Goal: Task Accomplishment & Management: Manage account settings

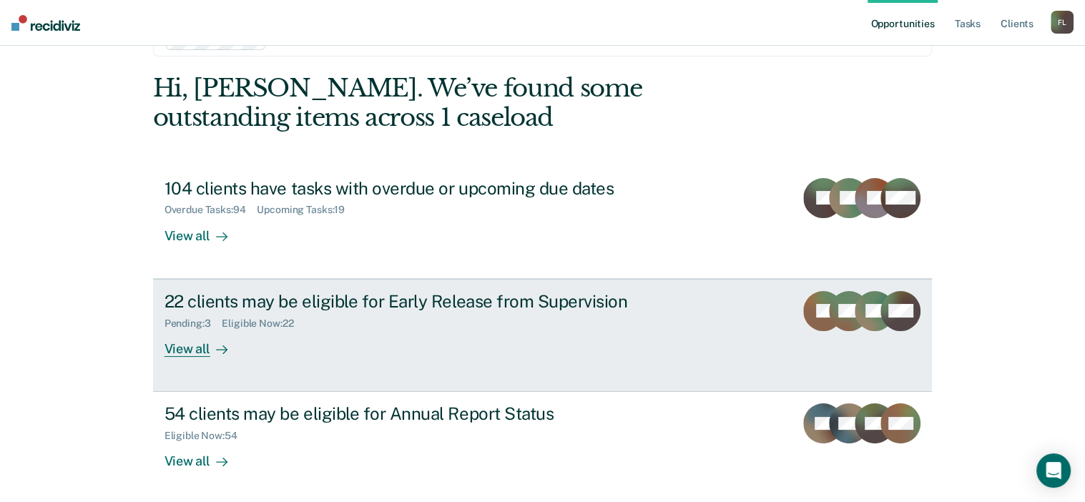
scroll to position [106, 0]
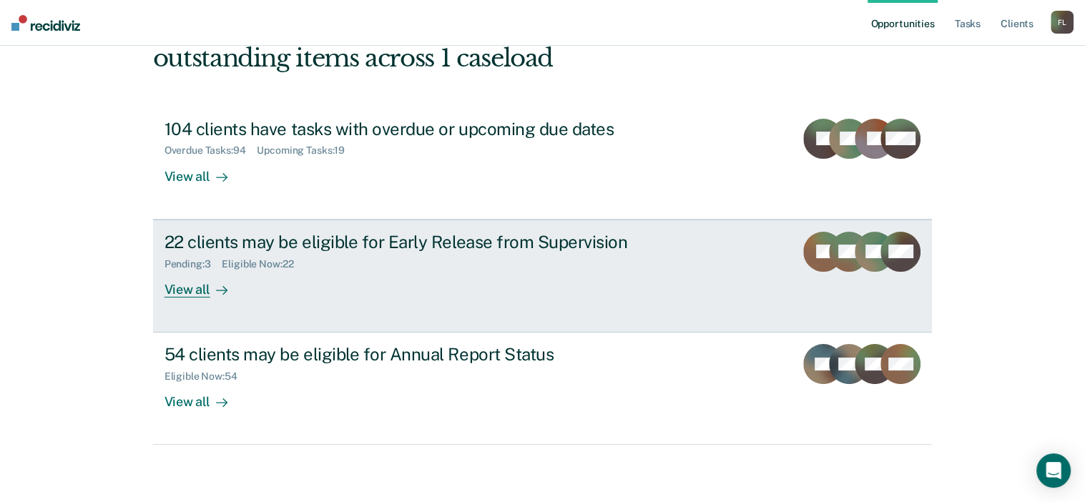
click at [443, 252] on div "Pending : 3 Eligible Now : 22" at bounding box center [415, 261] width 502 height 18
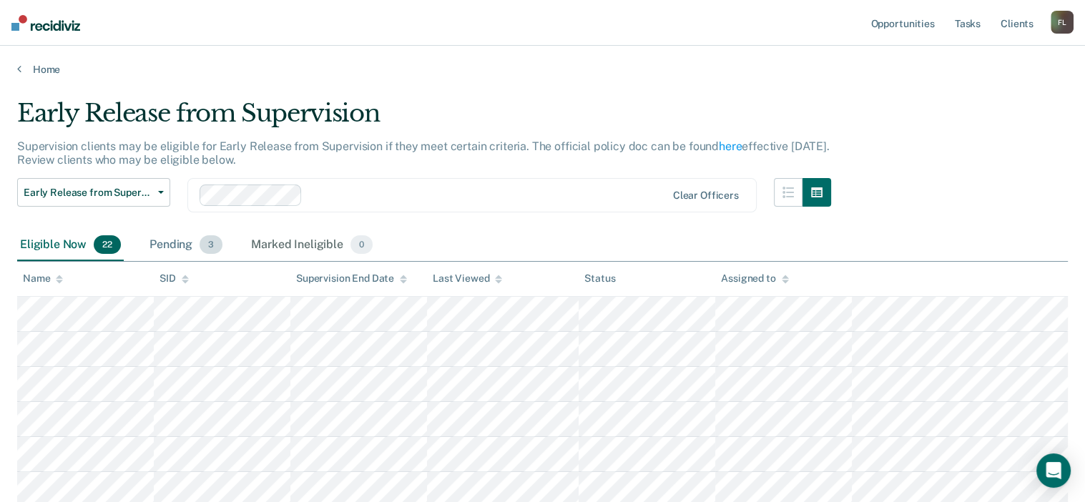
click at [177, 238] on div "Pending 3" at bounding box center [186, 245] width 79 height 31
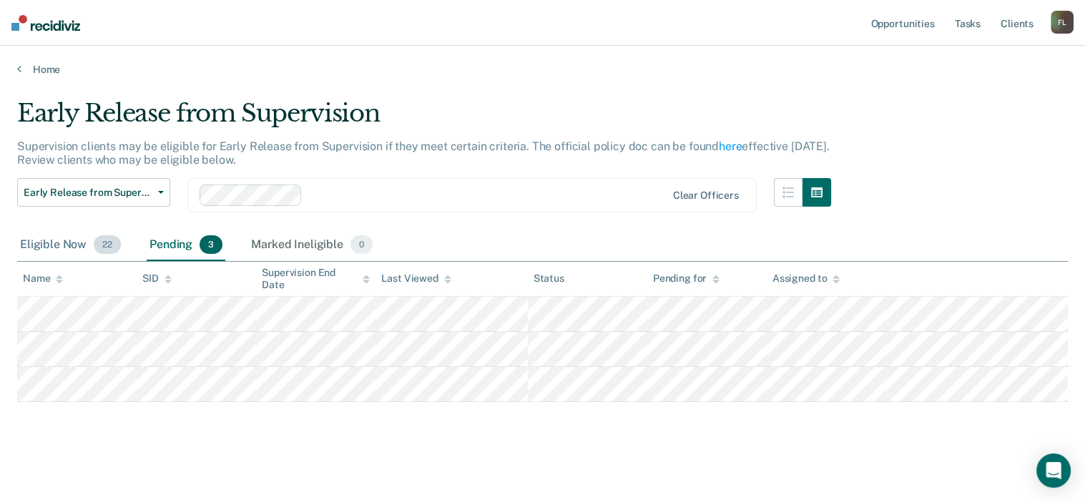
click at [84, 237] on div "Eligible Now 22" at bounding box center [70, 245] width 107 height 31
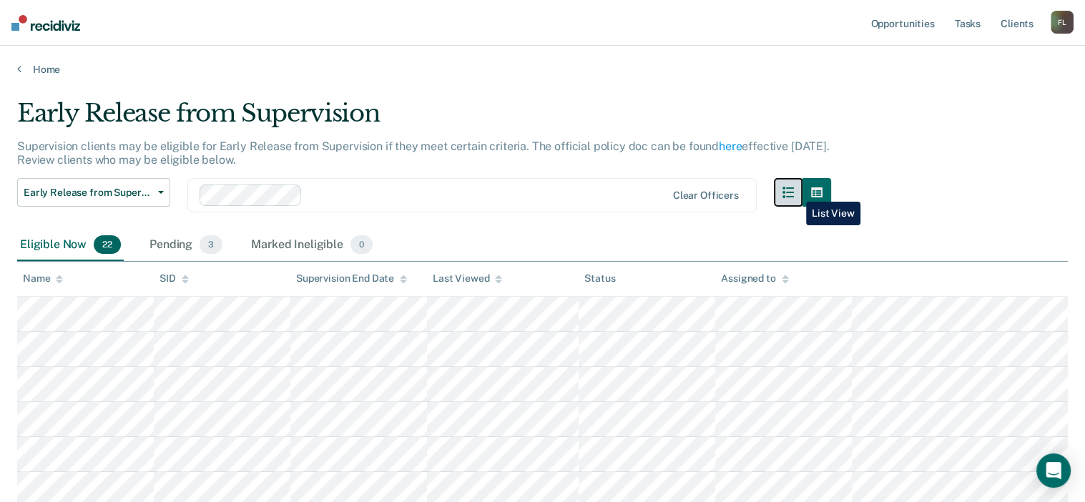
click at [794, 191] on icon "button" at bounding box center [787, 192] width 11 height 11
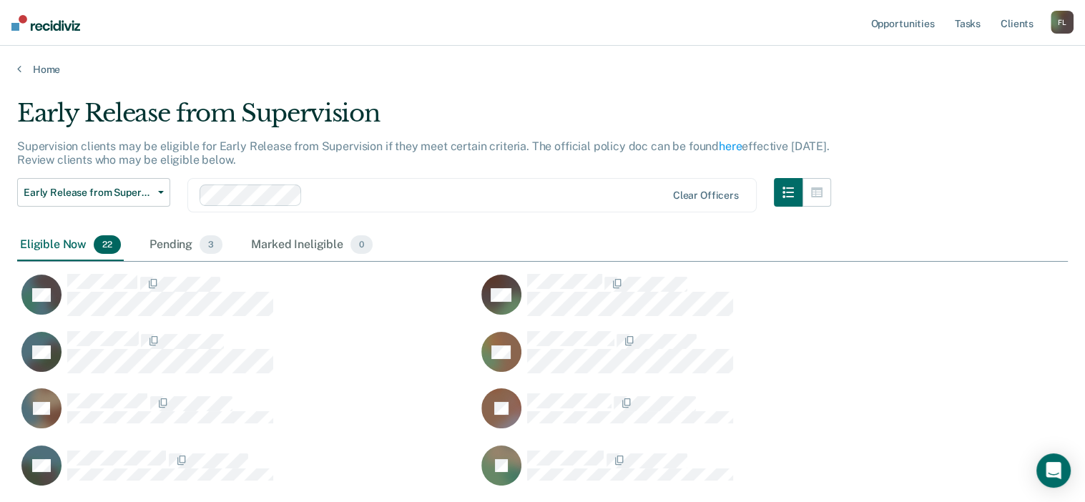
click at [70, 250] on div "Eligible Now 22" at bounding box center [70, 245] width 107 height 31
click at [40, 21] on img at bounding box center [45, 23] width 69 height 16
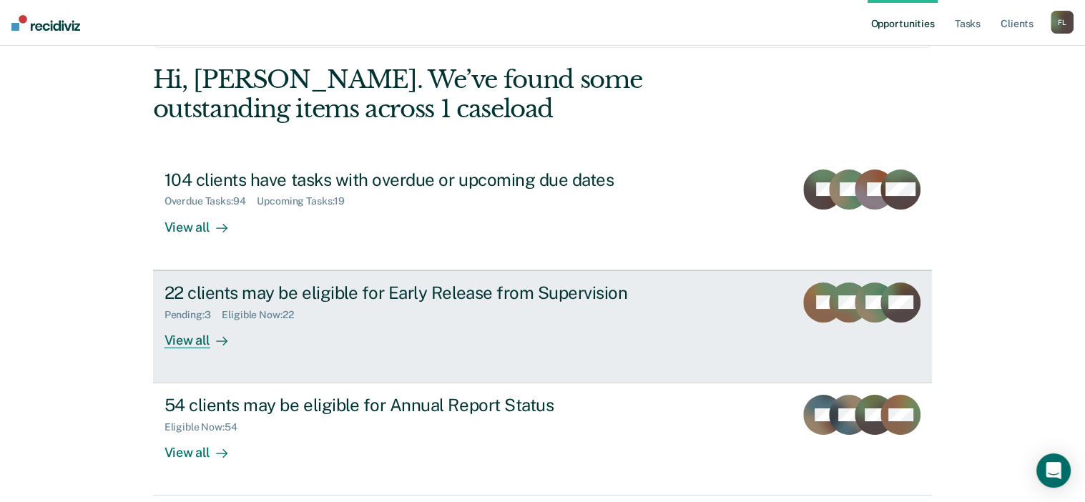
scroll to position [106, 0]
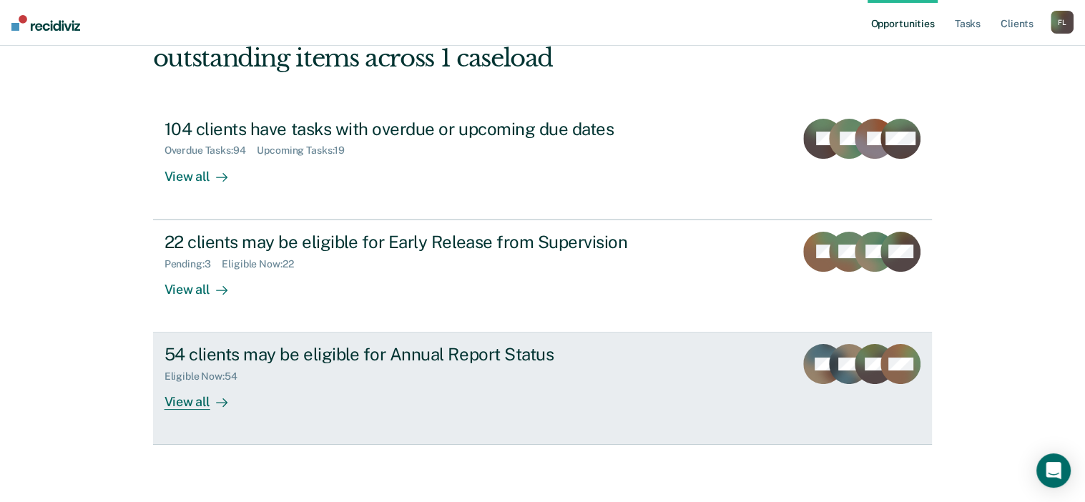
click at [296, 354] on div "54 clients may be eligible for Annual Report Status" at bounding box center [415, 354] width 502 height 21
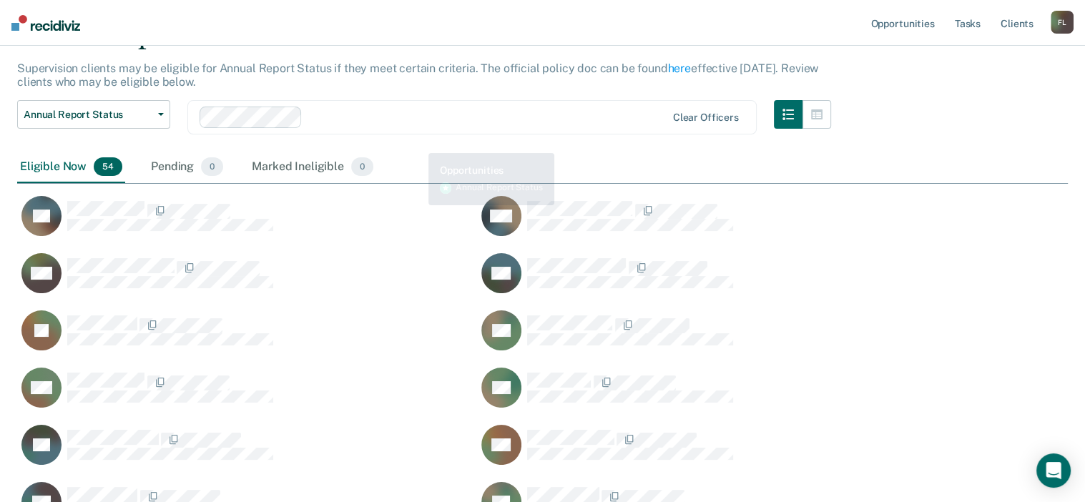
scroll to position [59, 0]
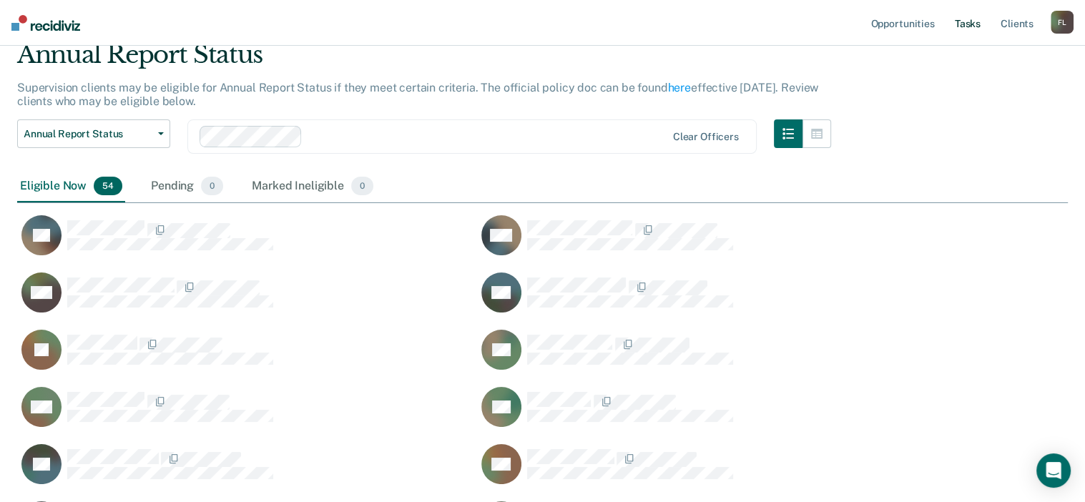
click at [965, 25] on link "Tasks" at bounding box center [967, 23] width 31 height 46
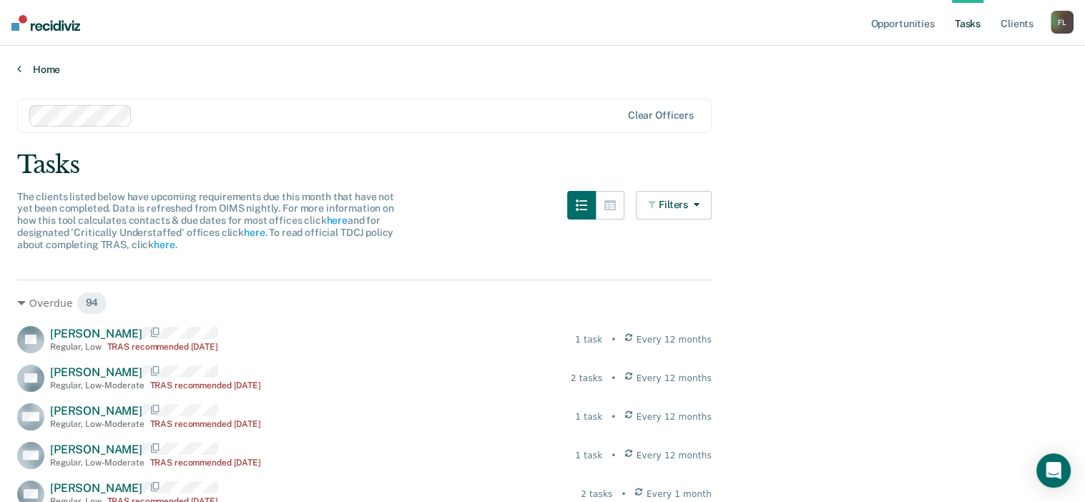
click at [46, 69] on link "Home" at bounding box center [542, 69] width 1050 height 13
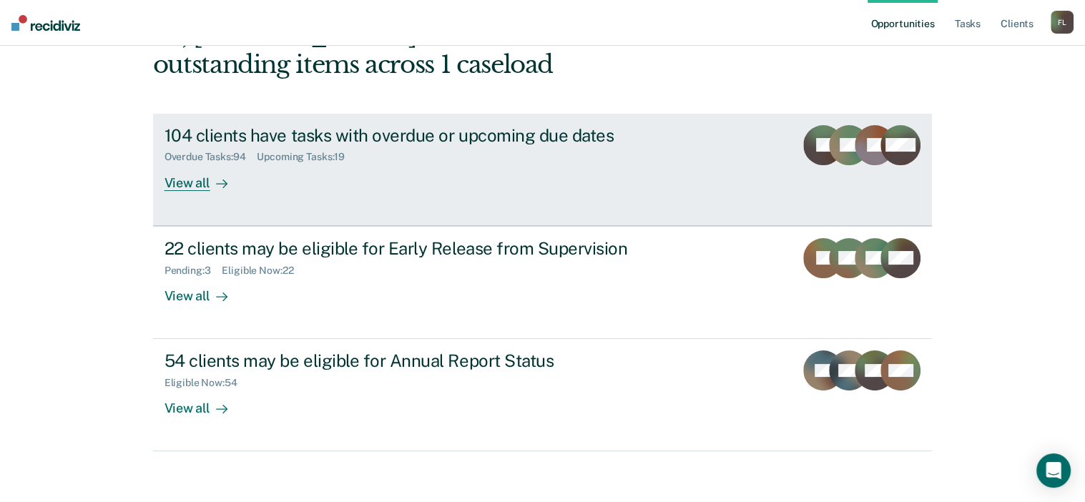
scroll to position [106, 0]
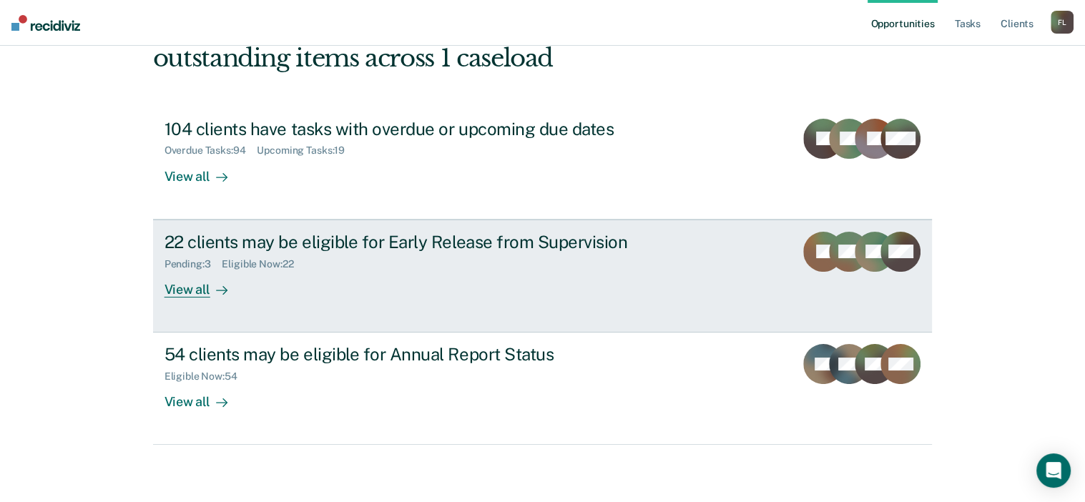
click at [275, 235] on div "22 clients may be eligible for Early Release from Supervision" at bounding box center [415, 242] width 502 height 21
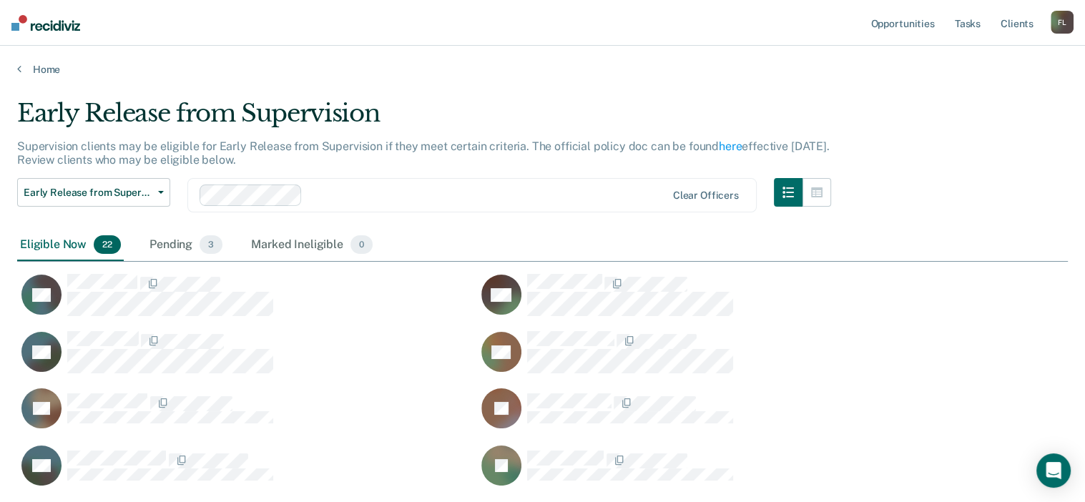
scroll to position [787, 1039]
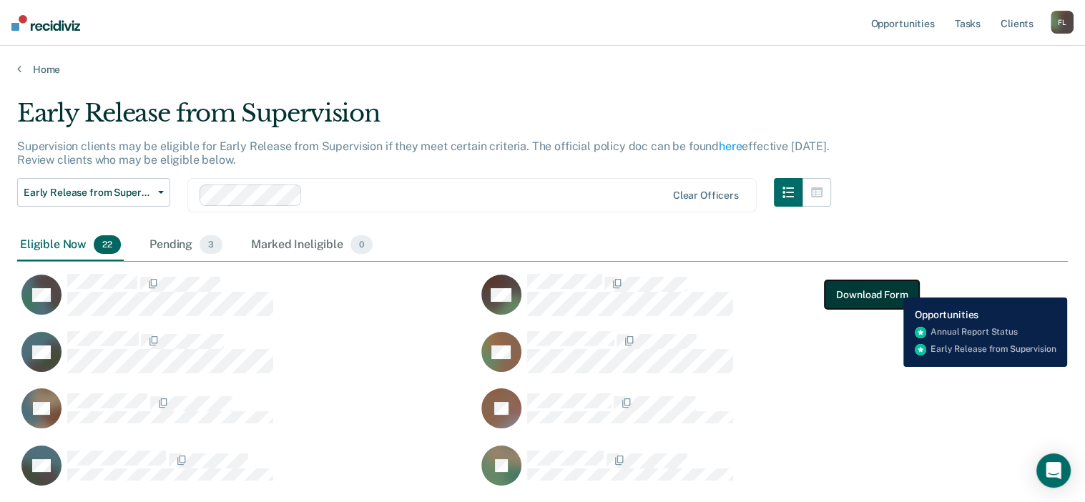
click at [892, 287] on button "Download Form" at bounding box center [871, 294] width 94 height 29
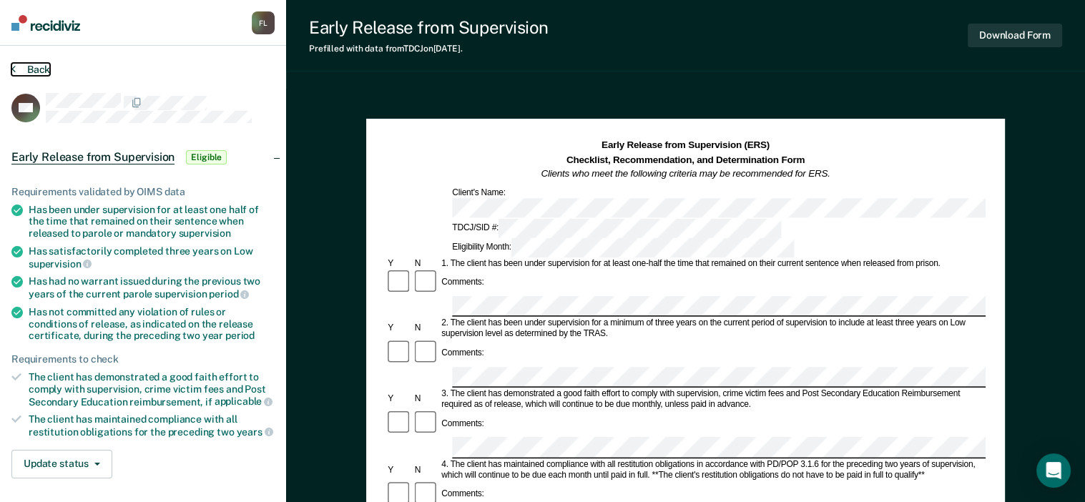
click at [20, 72] on button "Back" at bounding box center [30, 69] width 39 height 13
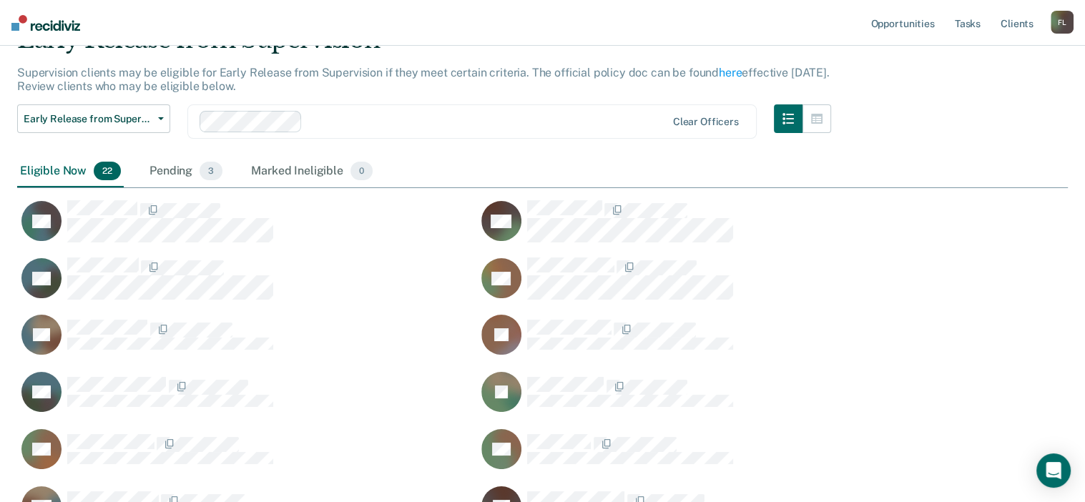
scroll to position [73, 0]
click at [179, 171] on div "Pending 3" at bounding box center [186, 172] width 79 height 31
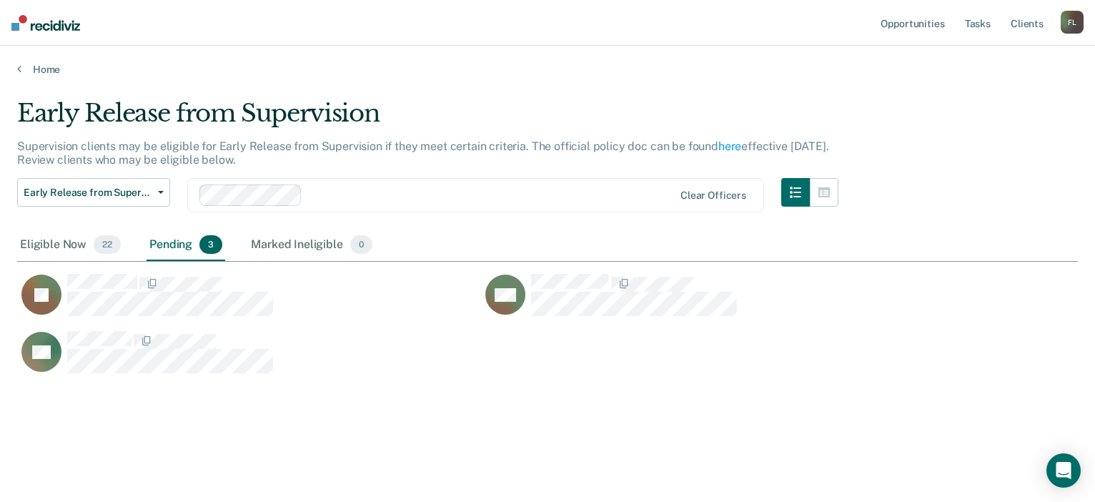
scroll to position [11, 11]
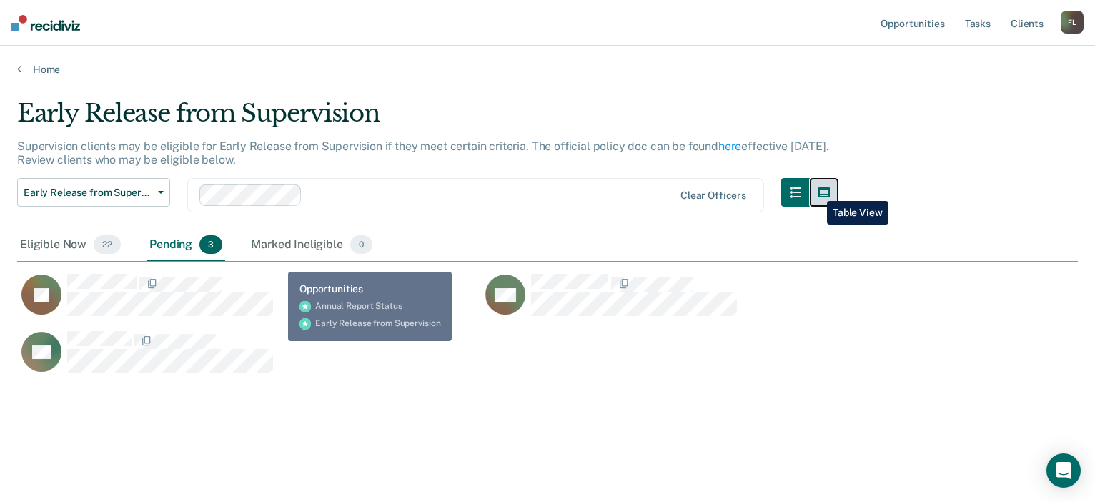
click at [817, 190] on button "button" at bounding box center [824, 192] width 29 height 29
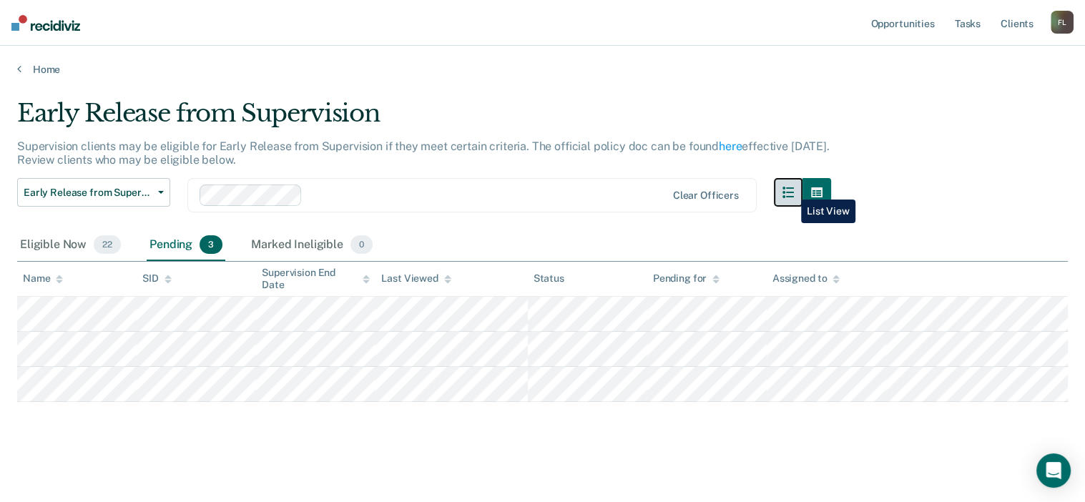
click at [790, 189] on icon "button" at bounding box center [787, 192] width 11 height 11
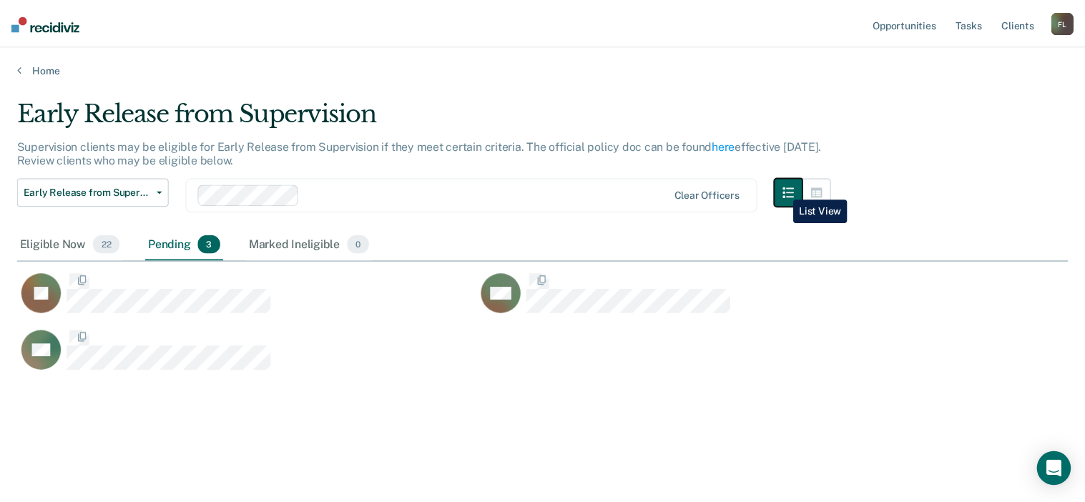
scroll to position [285, 1050]
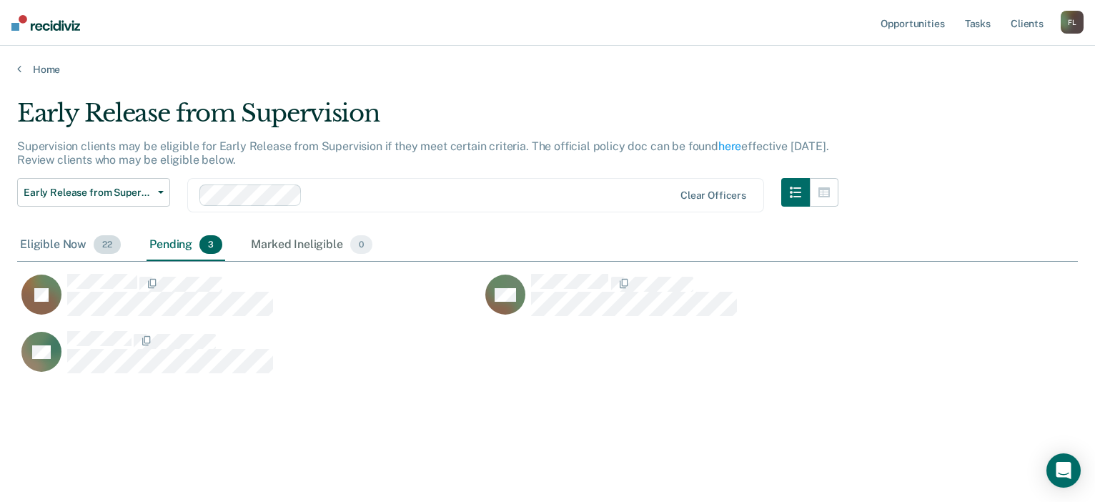
click at [60, 238] on div "Eligible Now 22" at bounding box center [70, 245] width 107 height 31
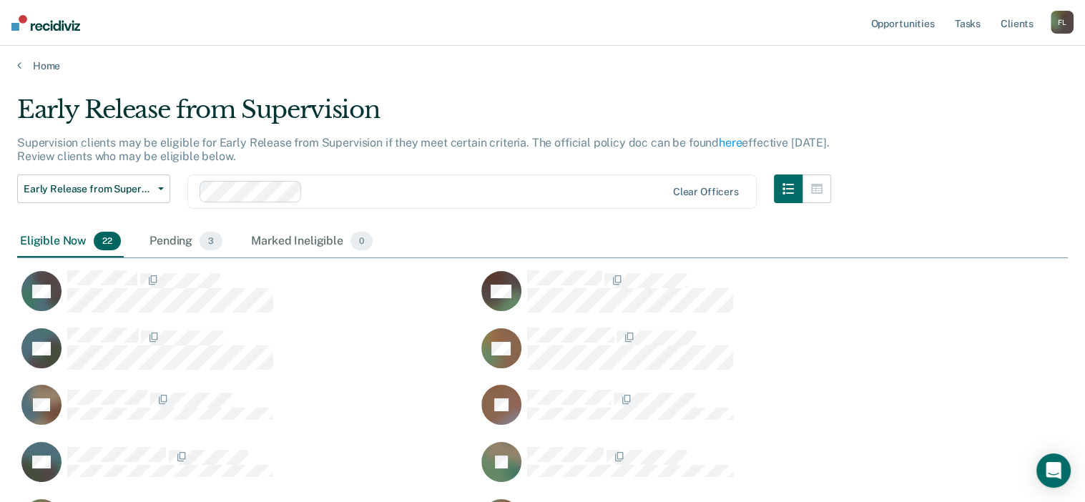
scroll to position [0, 0]
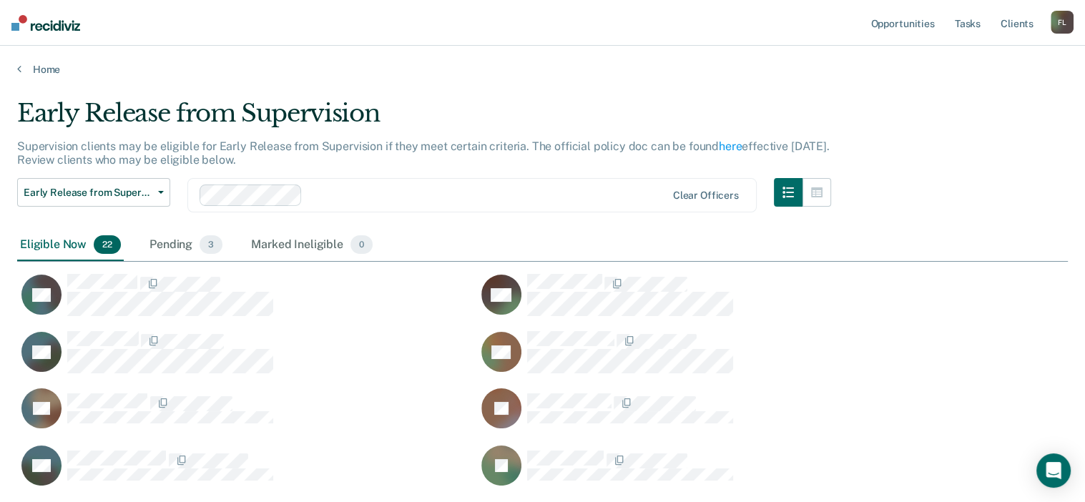
click at [63, 25] on img at bounding box center [45, 23] width 69 height 16
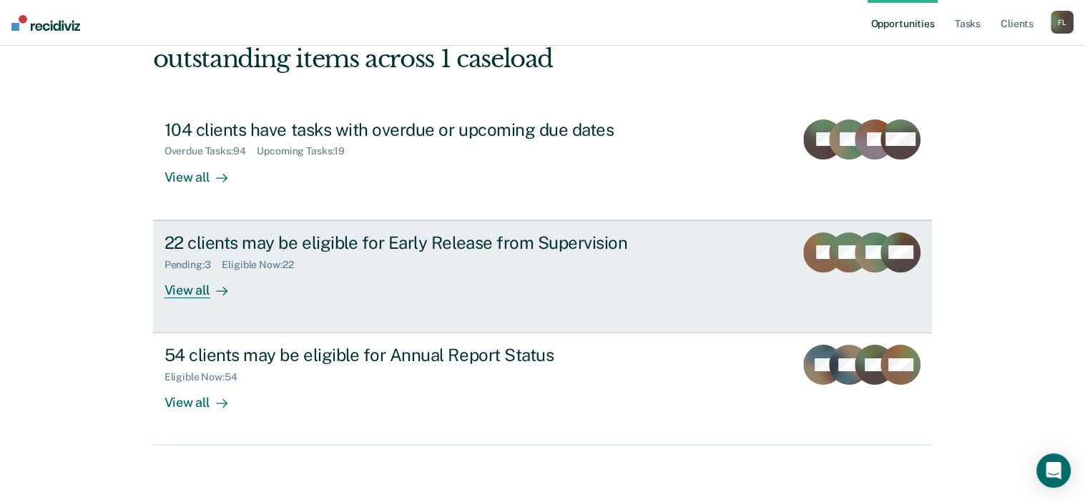
scroll to position [106, 0]
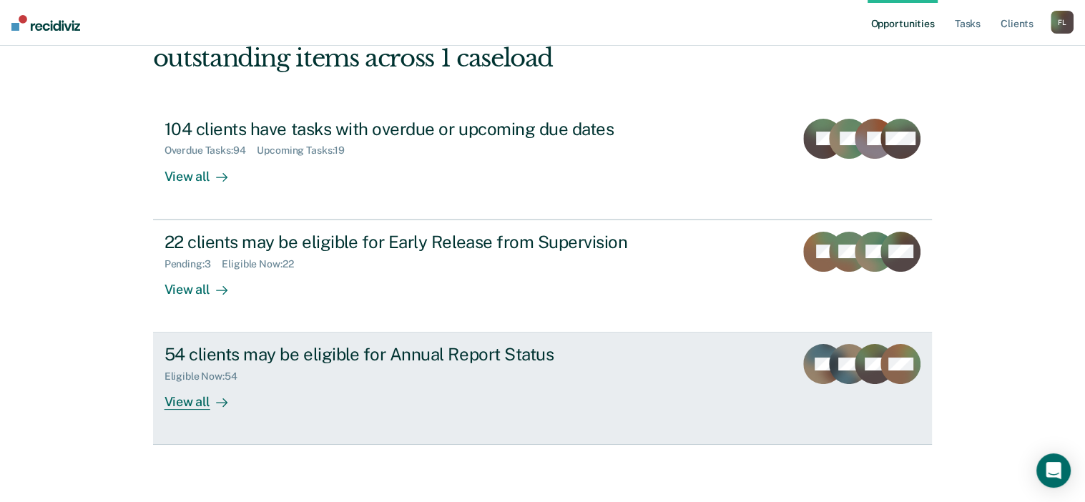
click at [306, 345] on div "54 clients may be eligible for Annual Report Status" at bounding box center [415, 354] width 502 height 21
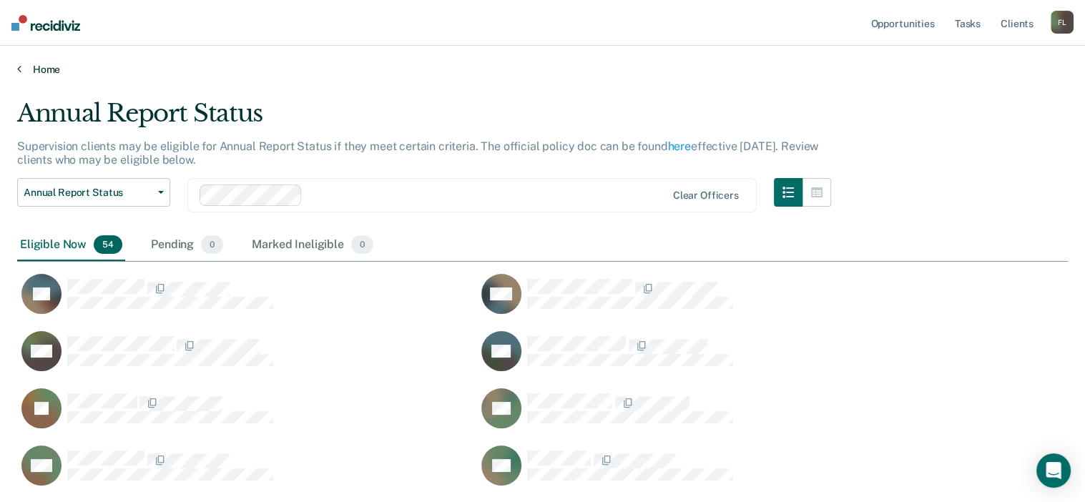
click at [36, 64] on link "Home" at bounding box center [542, 69] width 1050 height 13
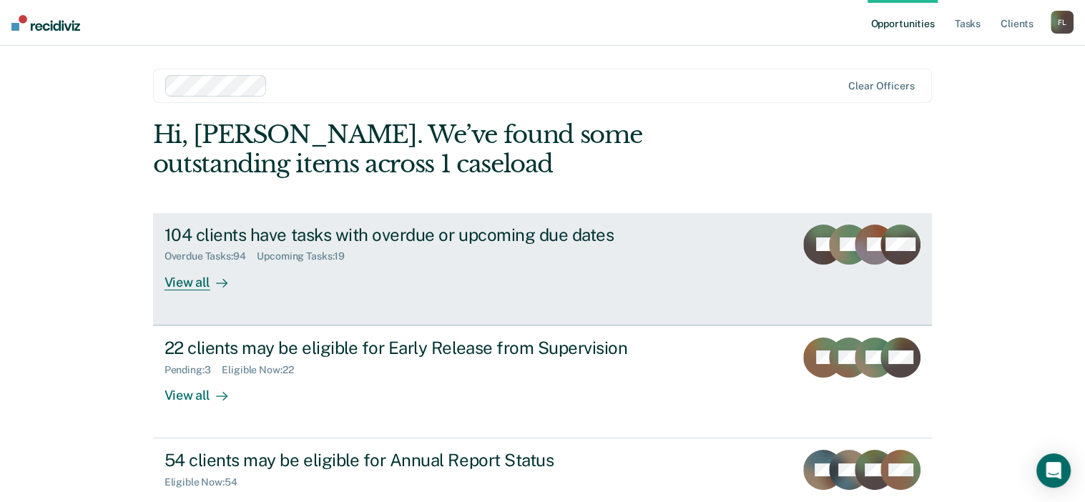
scroll to position [106, 0]
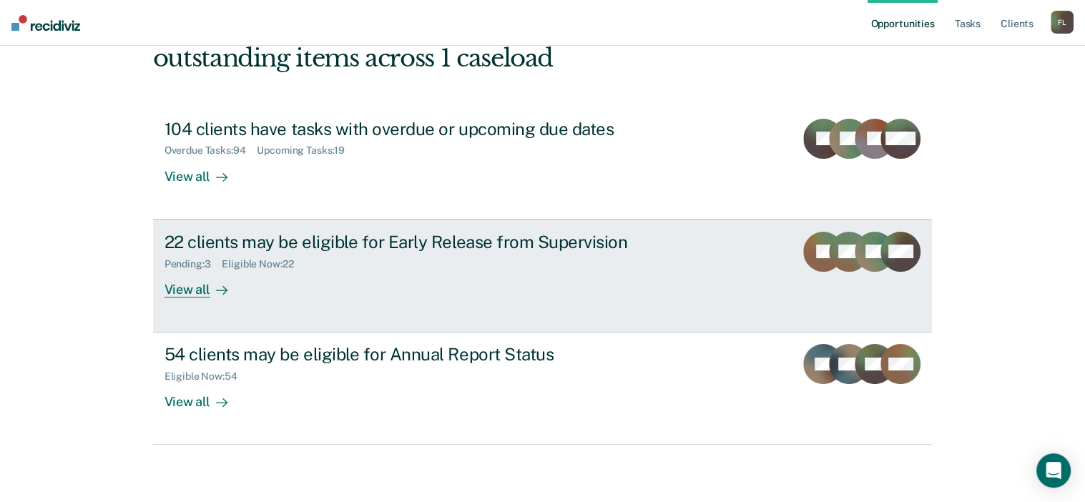
click at [425, 242] on div "22 clients may be eligible for Early Release from Supervision" at bounding box center [415, 242] width 502 height 21
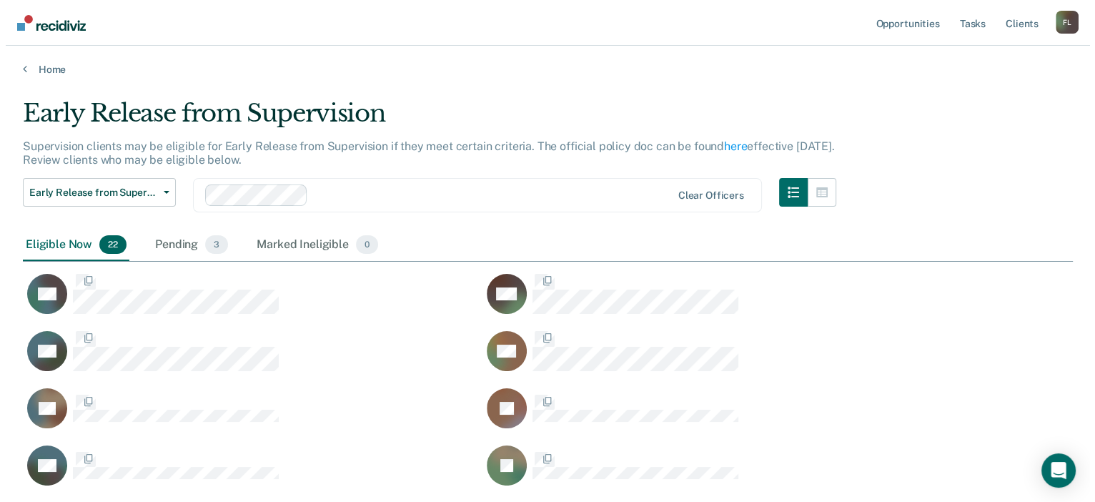
scroll to position [787, 1039]
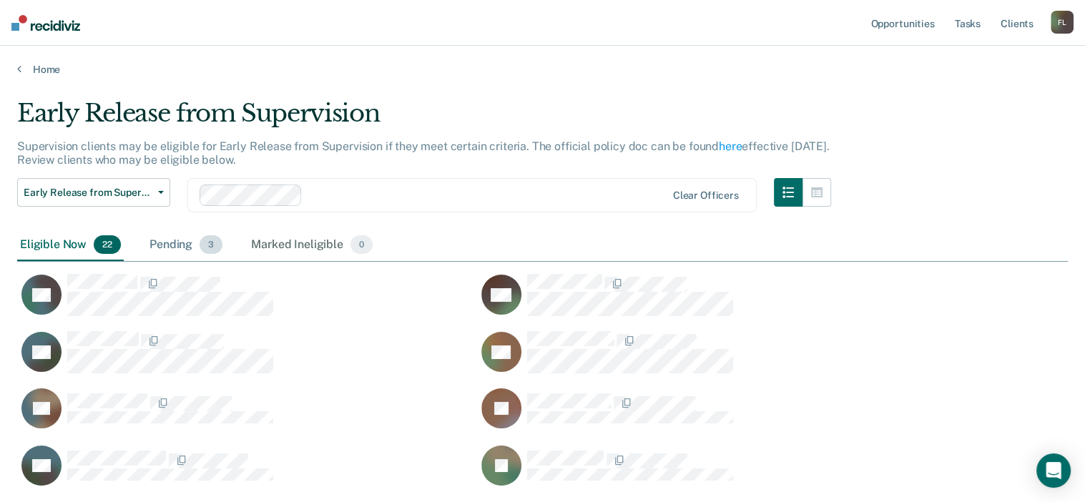
click at [193, 244] on div "Pending 3" at bounding box center [186, 245] width 79 height 31
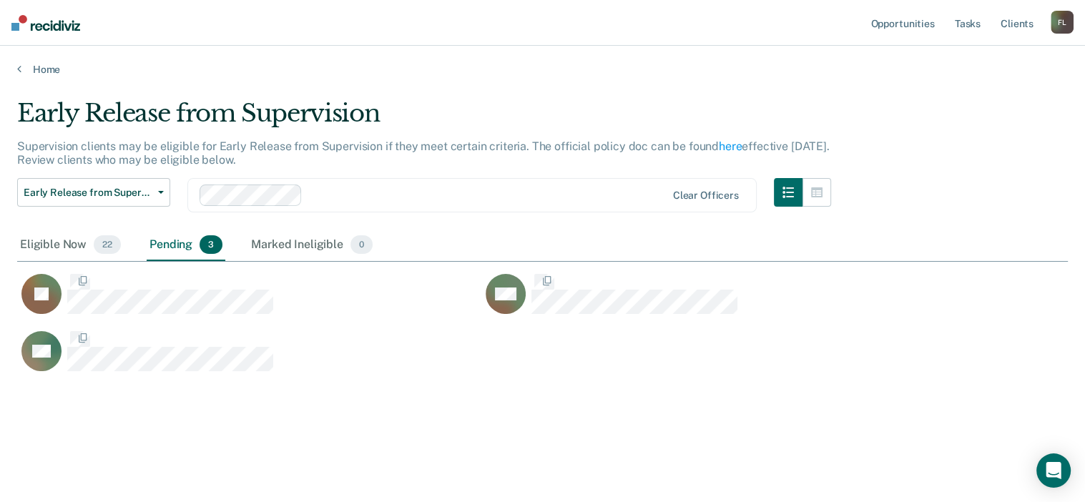
scroll to position [11, 11]
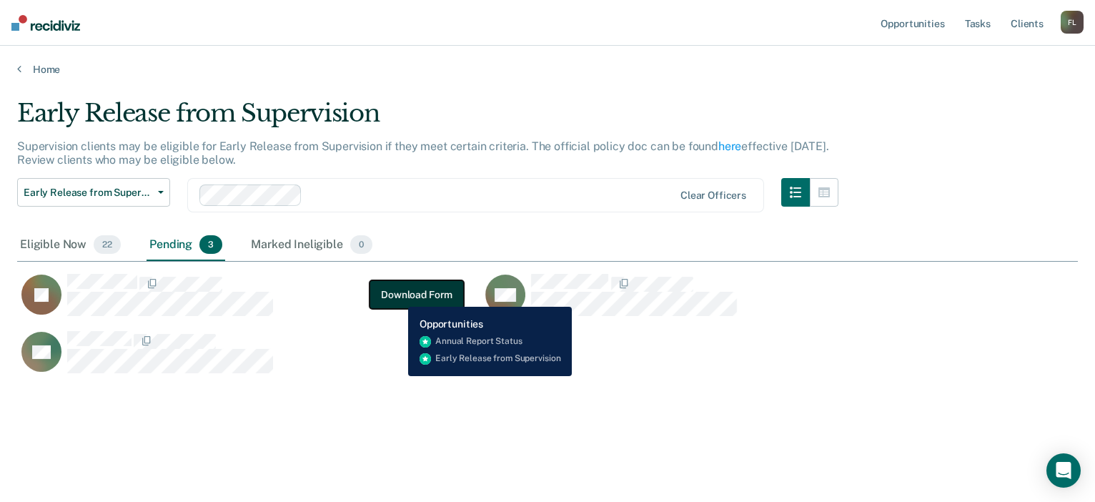
click at [398, 296] on button "Download Form" at bounding box center [417, 294] width 94 height 29
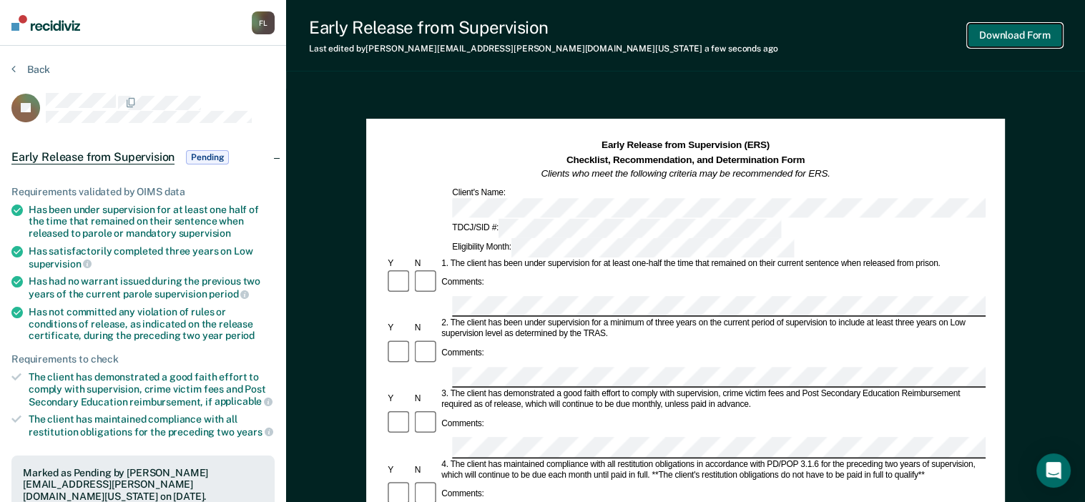
click at [1000, 36] on button "Download Form" at bounding box center [1014, 36] width 94 height 24
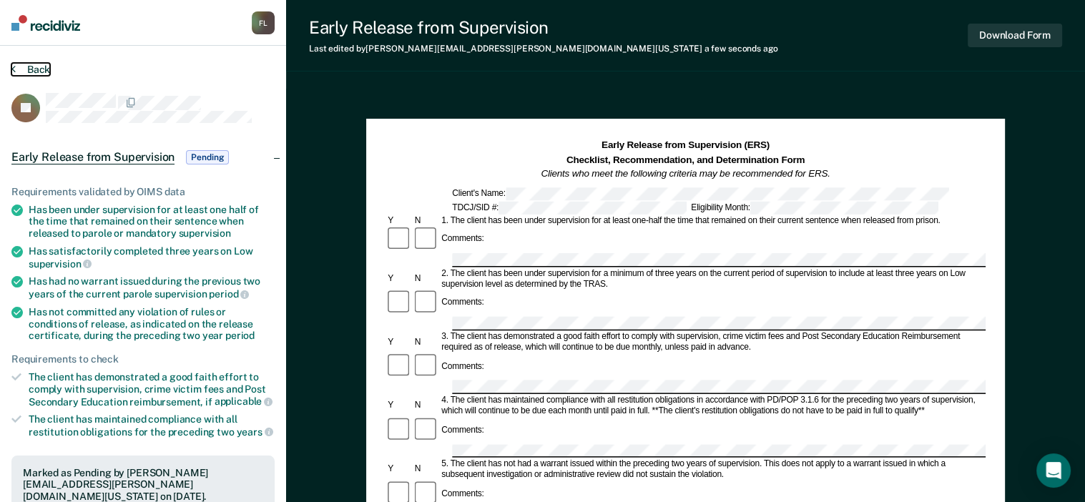
click at [30, 69] on button "Back" at bounding box center [30, 69] width 39 height 13
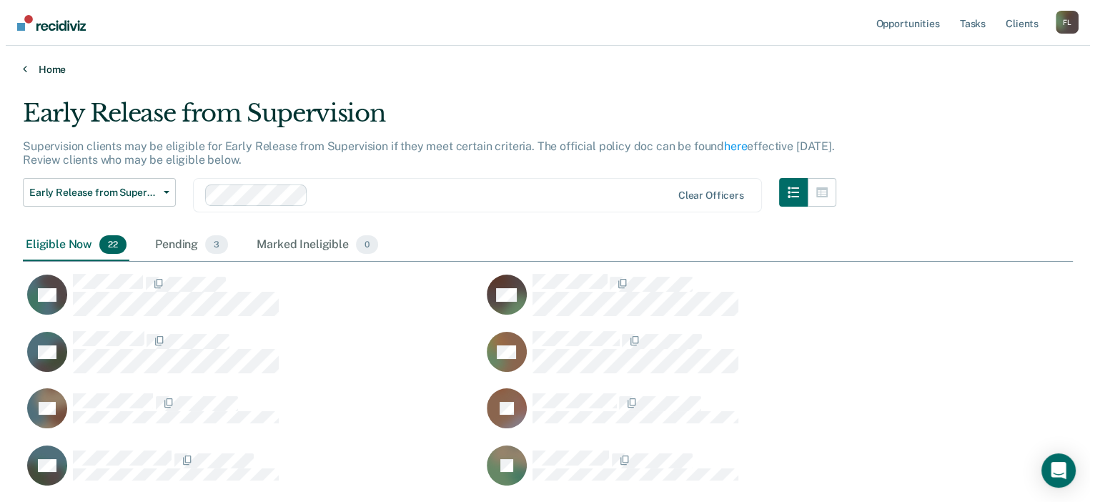
scroll to position [787, 1039]
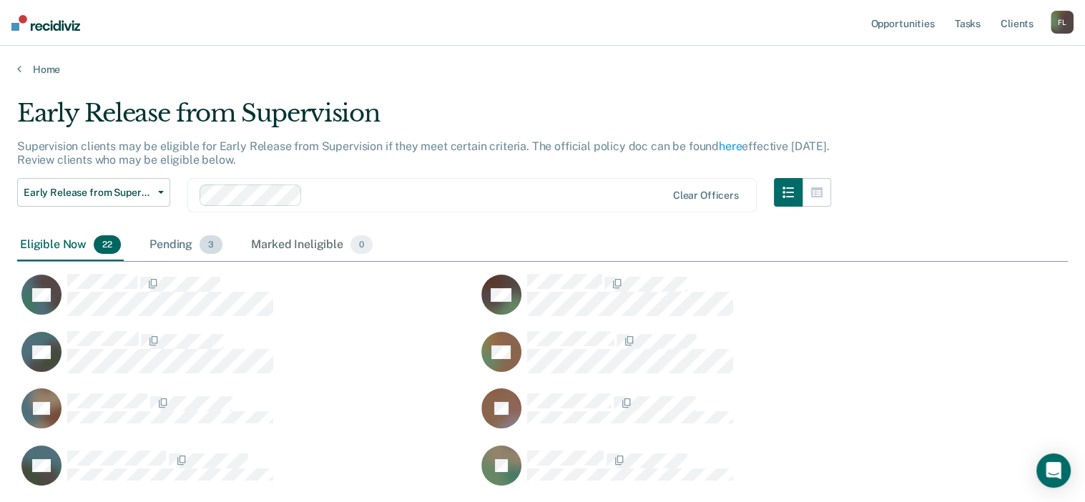
click at [200, 244] on span "3" at bounding box center [210, 244] width 23 height 19
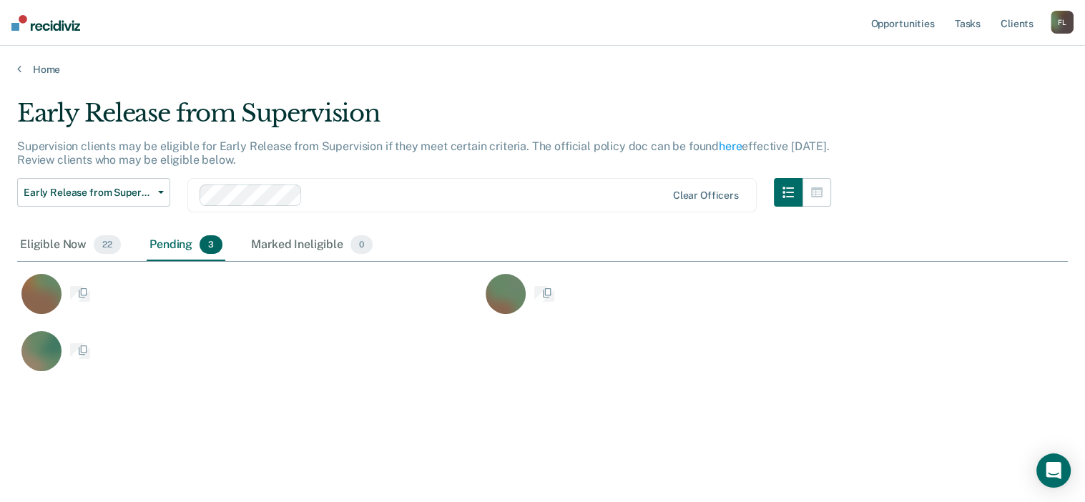
scroll to position [11, 11]
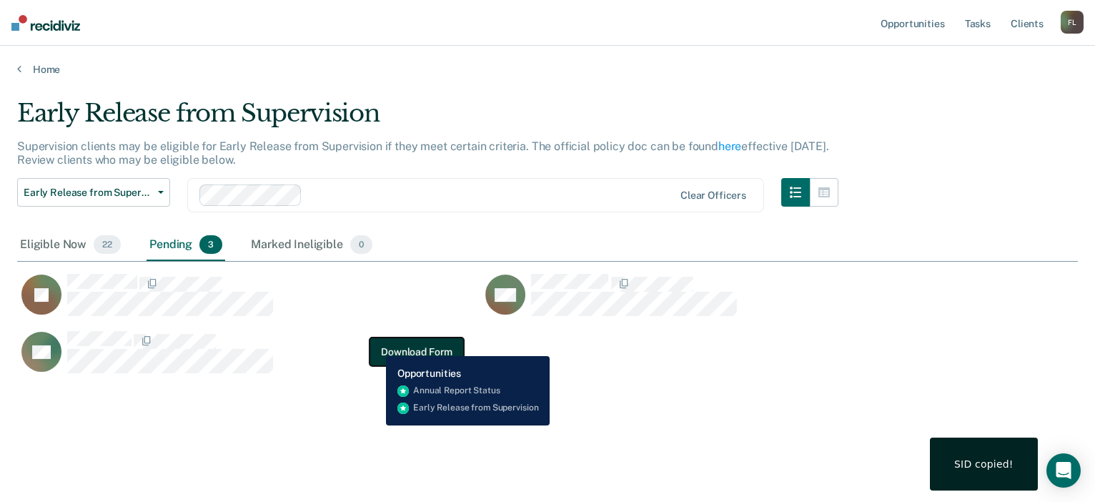
click at [379, 345] on button "Download Form" at bounding box center [417, 351] width 94 height 29
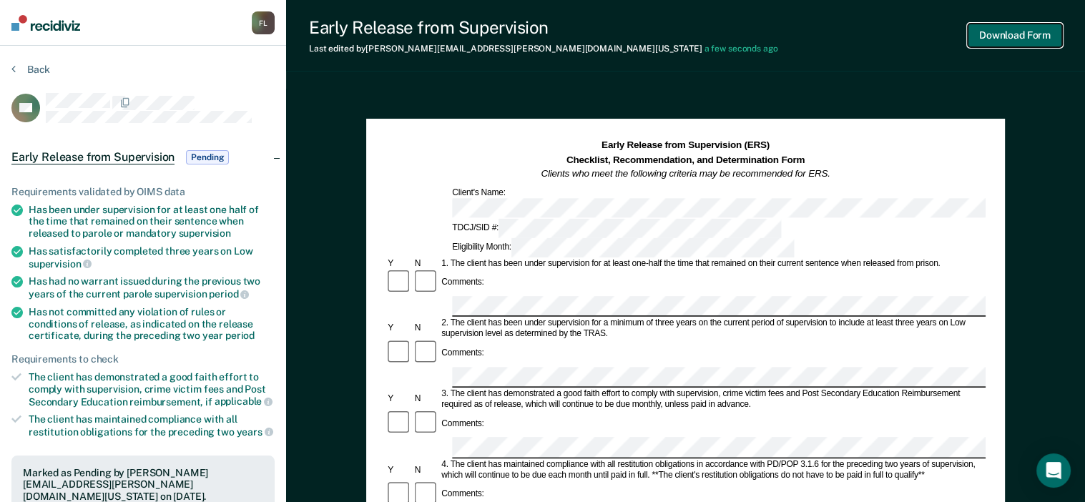
click at [1010, 38] on button "Download Form" at bounding box center [1014, 36] width 94 height 24
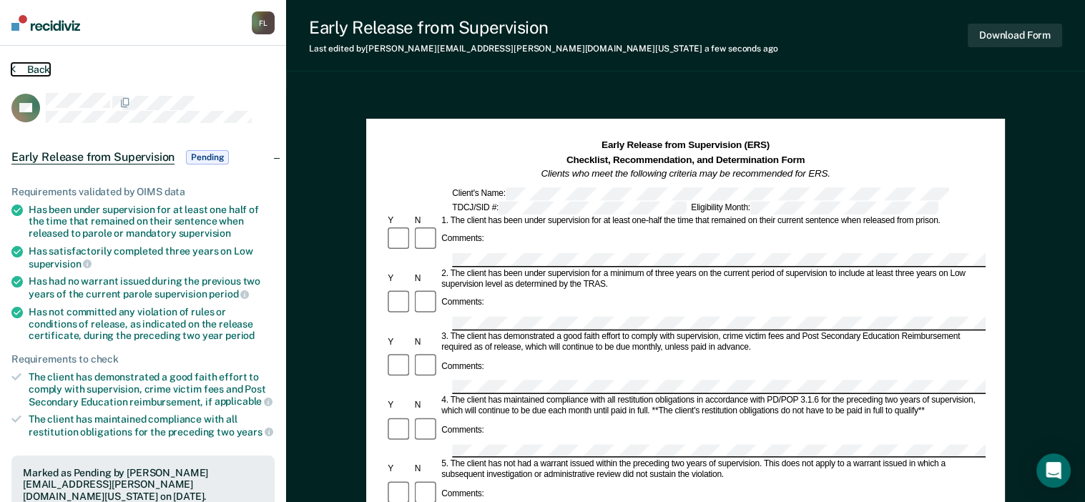
click at [43, 70] on button "Back" at bounding box center [30, 69] width 39 height 13
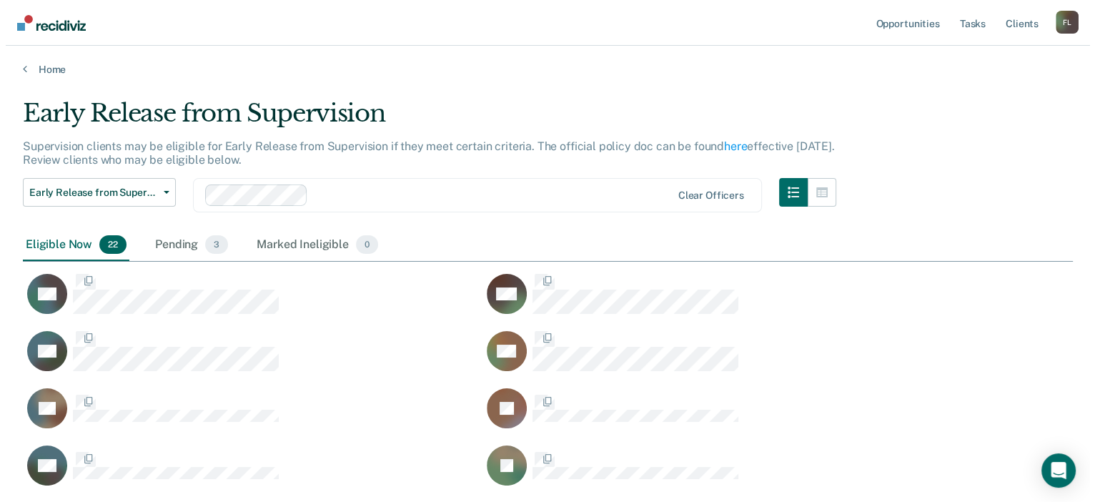
scroll to position [787, 1039]
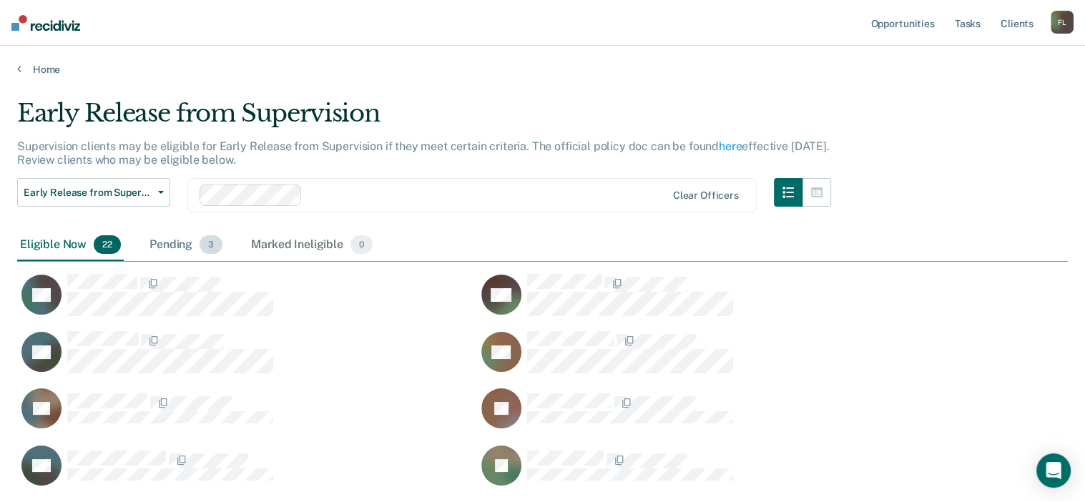
click at [196, 235] on div "Pending 3" at bounding box center [186, 245] width 79 height 31
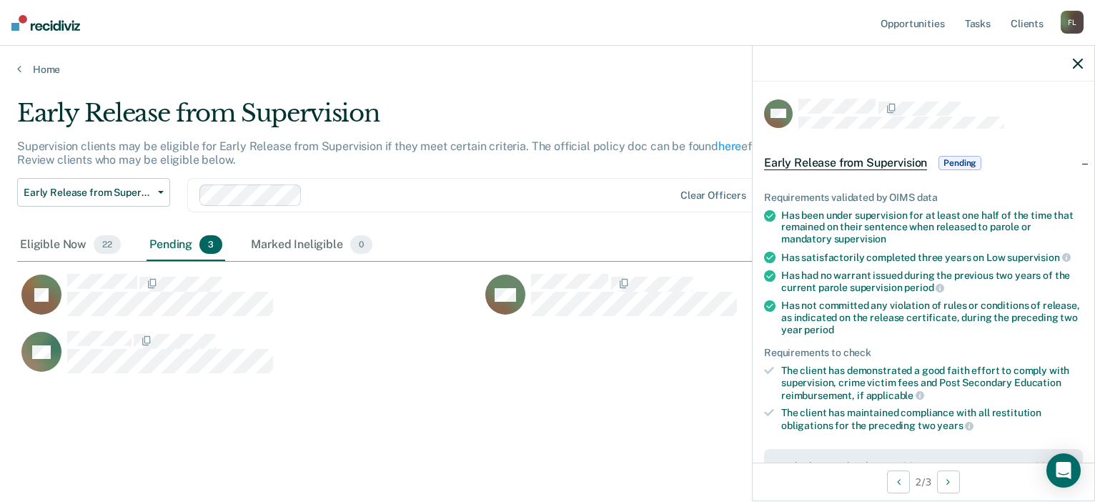
drag, startPoint x: 656, startPoint y: 350, endPoint x: 684, endPoint y: 327, distance: 36.1
click at [656, 349] on div "AC" at bounding box center [481, 358] width 929 height 57
click at [1078, 61] on icon "button" at bounding box center [1078, 64] width 10 height 10
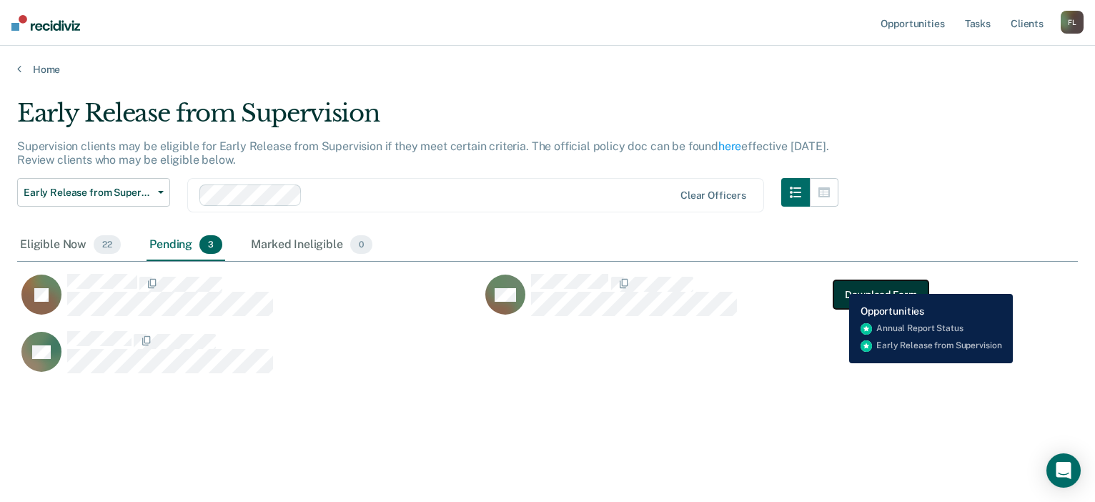
click at [839, 283] on button "Download Form" at bounding box center [881, 294] width 94 height 29
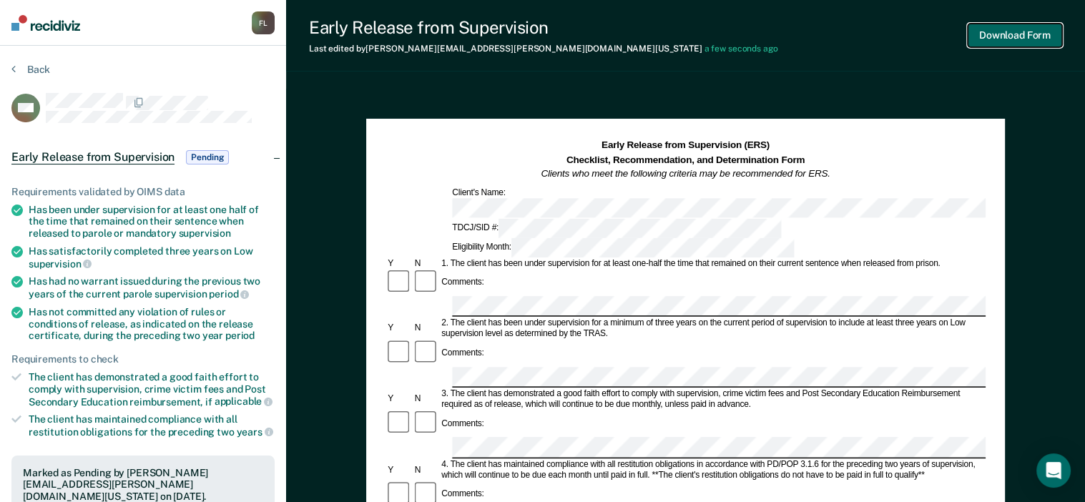
click at [1021, 39] on button "Download Form" at bounding box center [1014, 36] width 94 height 24
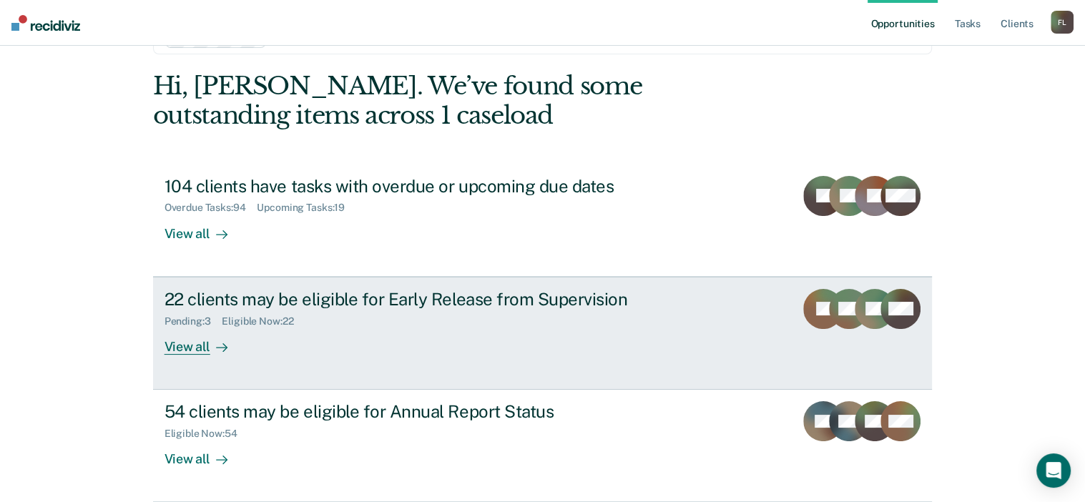
scroll to position [106, 0]
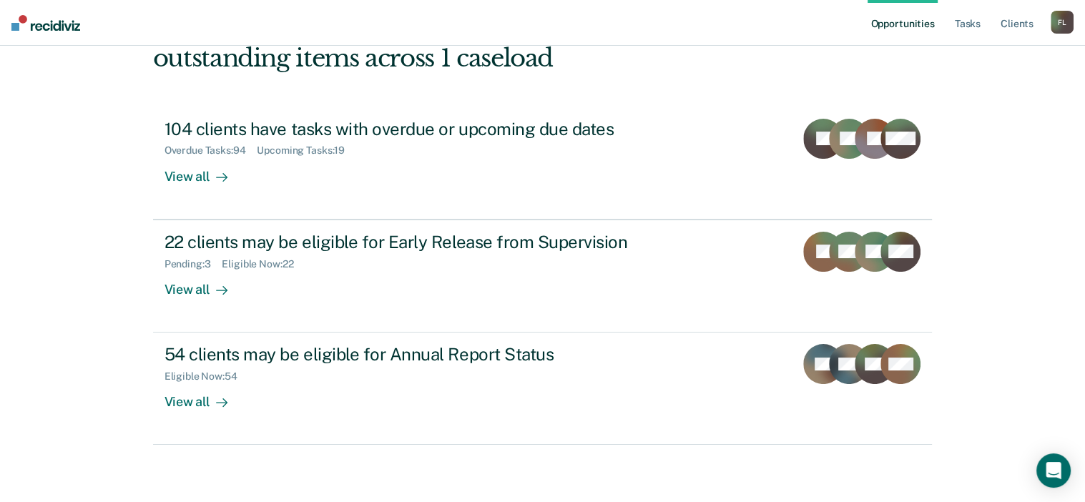
click at [312, 33] on nav "Opportunities Tasks Client s Felicia Lemelle F L Profile How it works Log Out" at bounding box center [542, 23] width 1085 height 46
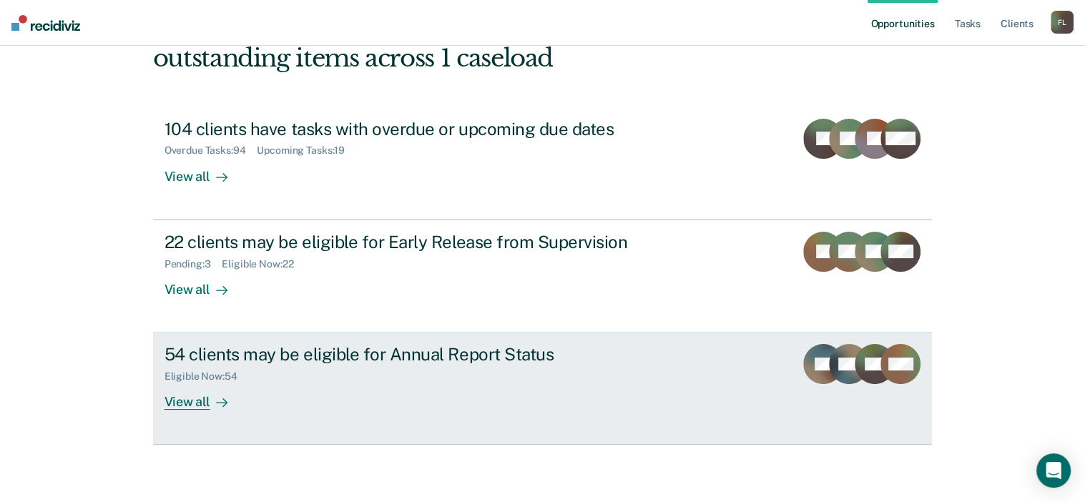
click at [360, 353] on div "54 clients may be eligible for Annual Report Status" at bounding box center [415, 354] width 502 height 21
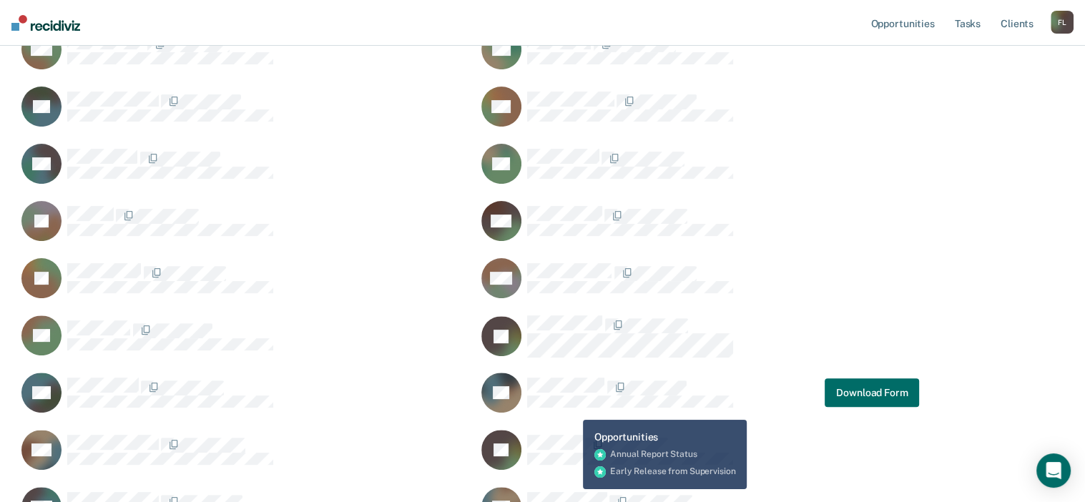
scroll to position [345, 0]
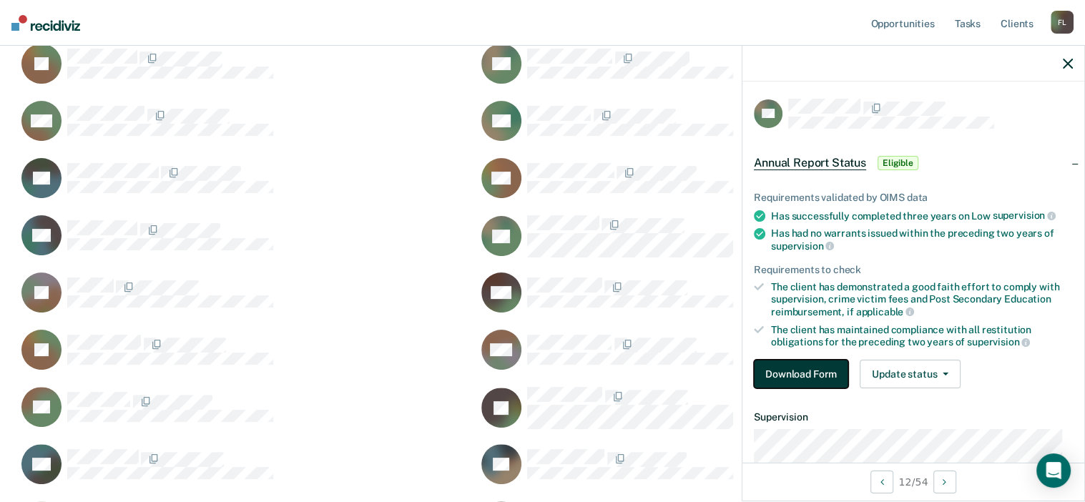
click at [774, 366] on button "Download Form" at bounding box center [801, 374] width 94 height 29
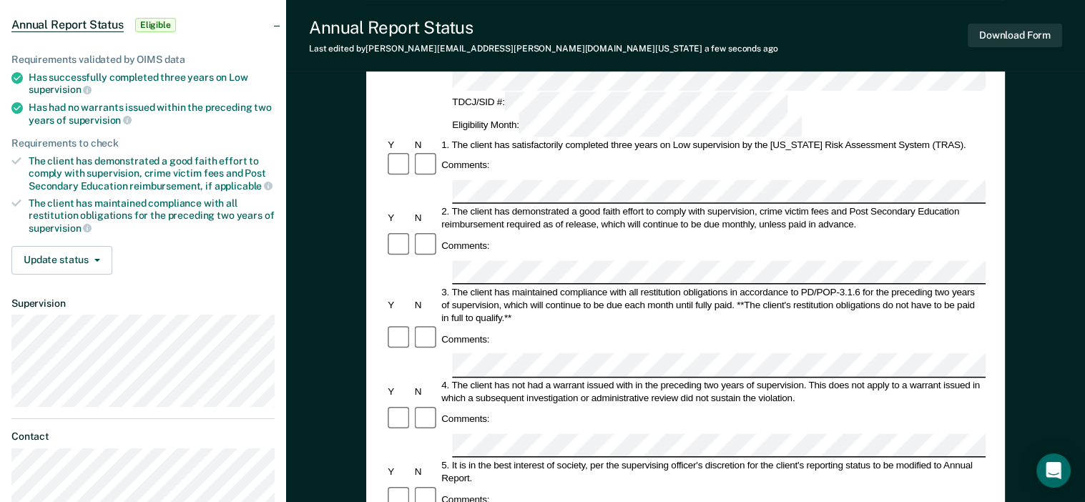
scroll to position [215, 0]
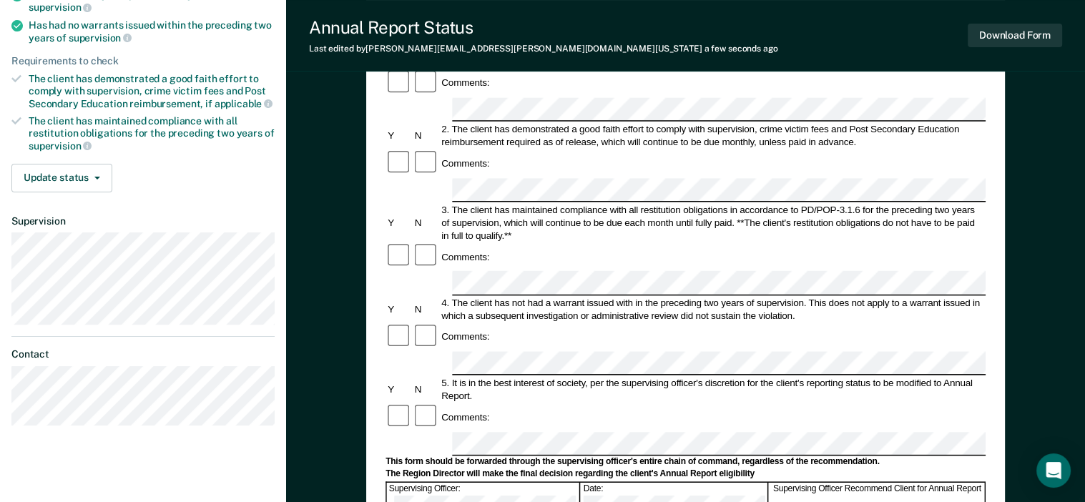
click at [529, 245] on form "Annual Reporting Checklist, Recommendation, and Determination Form Clients who …" at bounding box center [685, 430] width 600 height 1015
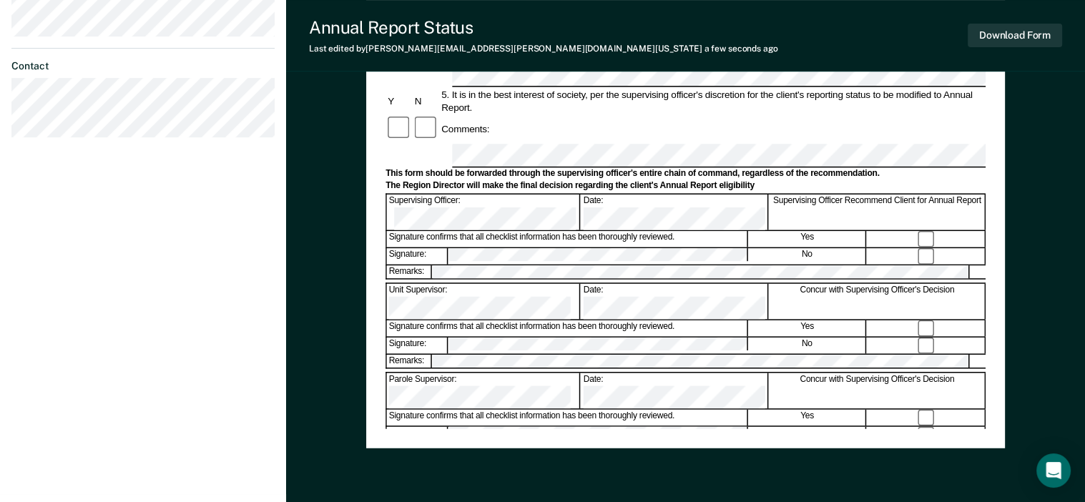
scroll to position [418, 0]
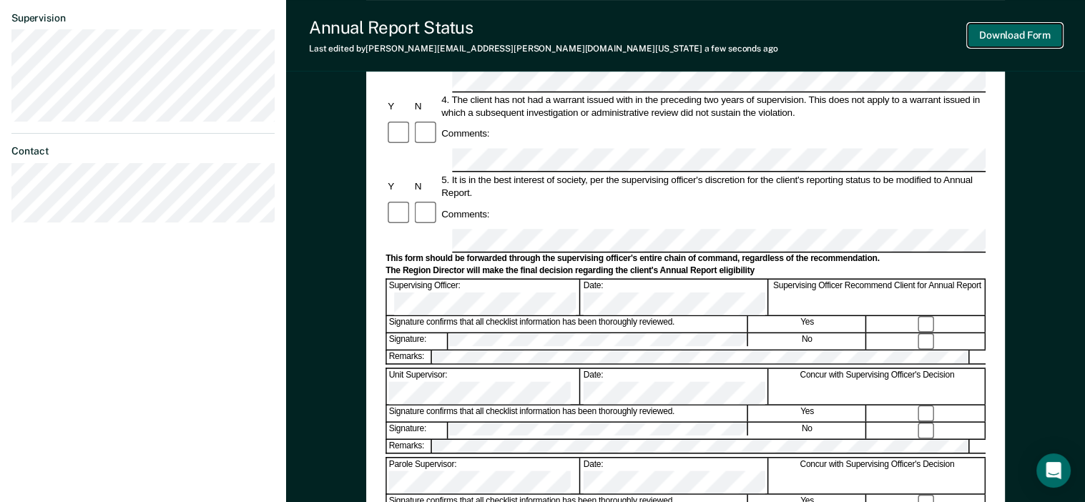
click at [991, 39] on button "Download Form" at bounding box center [1014, 36] width 94 height 24
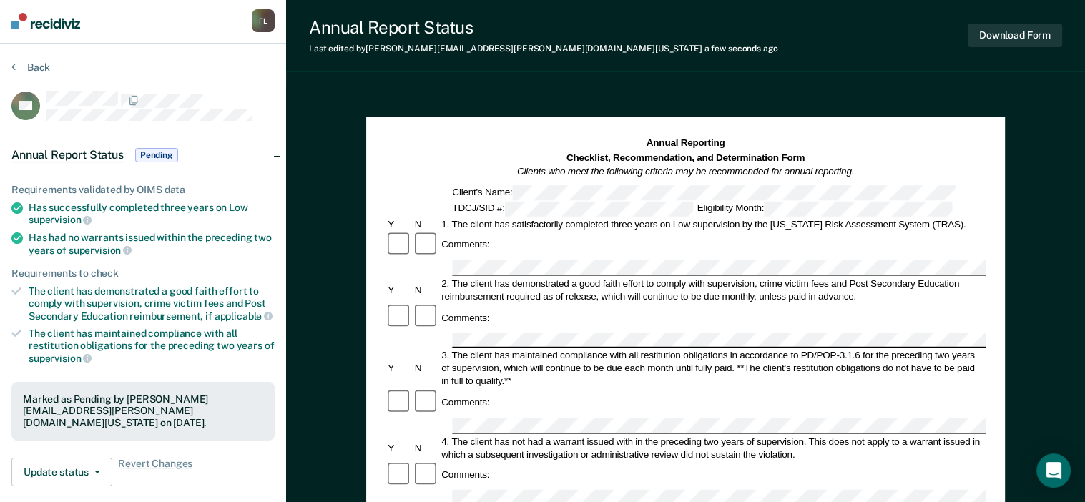
scroll to position [0, 0]
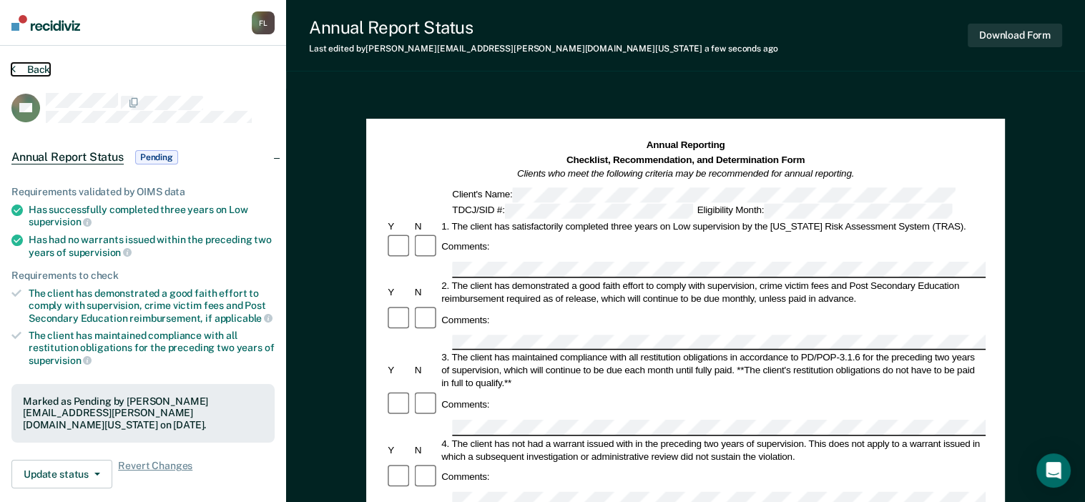
click at [37, 70] on button "Back" at bounding box center [30, 69] width 39 height 13
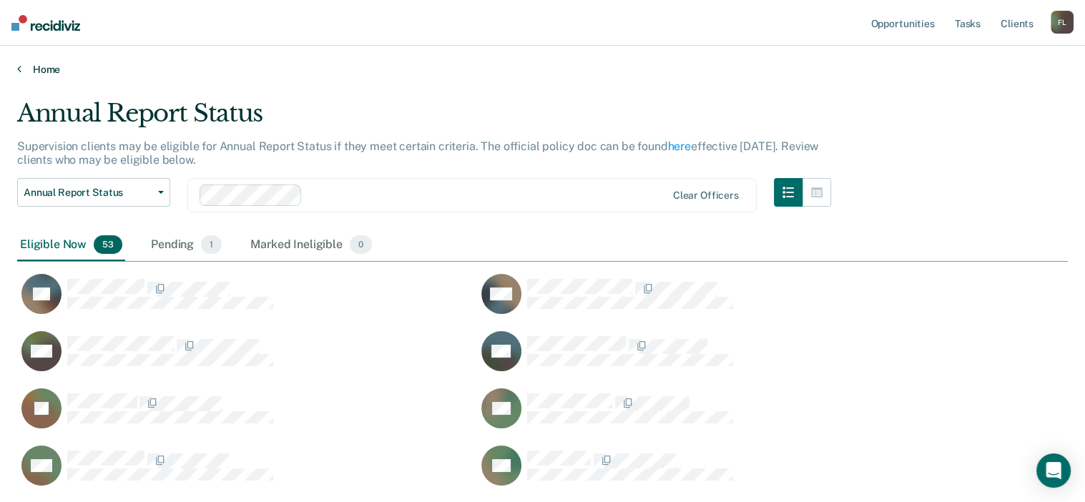
click at [45, 73] on link "Home" at bounding box center [542, 69] width 1050 height 13
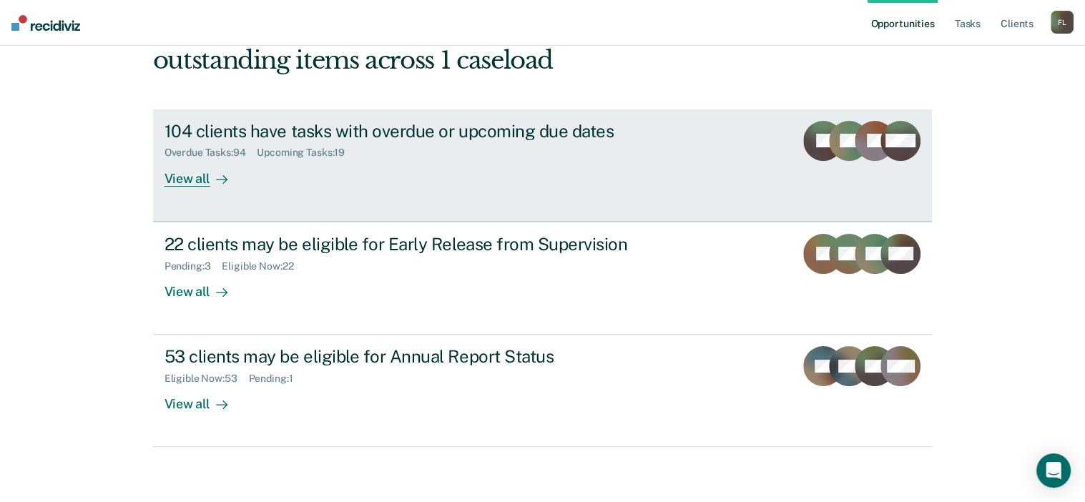
scroll to position [106, 0]
